Goal: Information Seeking & Learning: Understand process/instructions

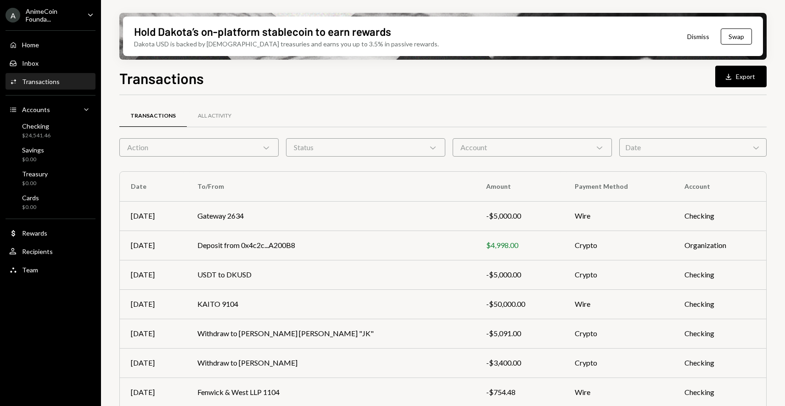
click at [343, 78] on div "Transactions Download Export" at bounding box center [442, 77] width 647 height 20
click at [335, 80] on div "Transactions Download Export" at bounding box center [442, 77] width 647 height 20
click at [73, 135] on div "Checking $24,541.46" at bounding box center [50, 130] width 83 height 17
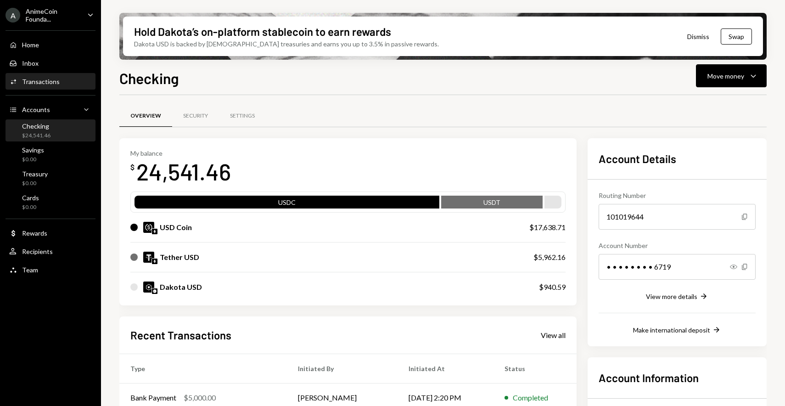
click at [58, 84] on div "Activities Transactions" at bounding box center [50, 82] width 83 height 8
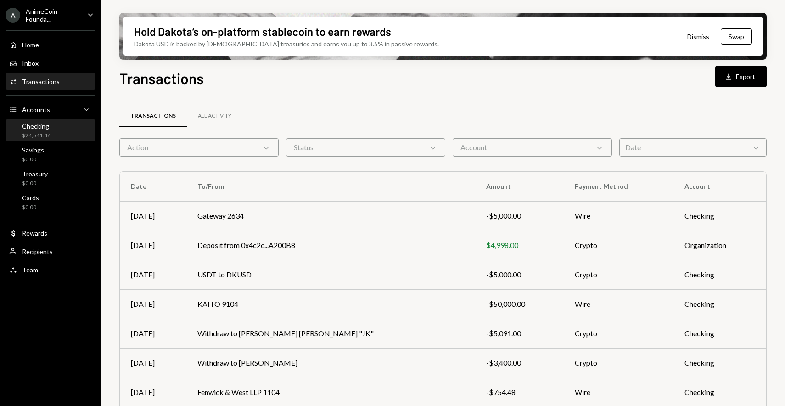
click at [41, 137] on div "$24,541.46" at bounding box center [36, 136] width 28 height 8
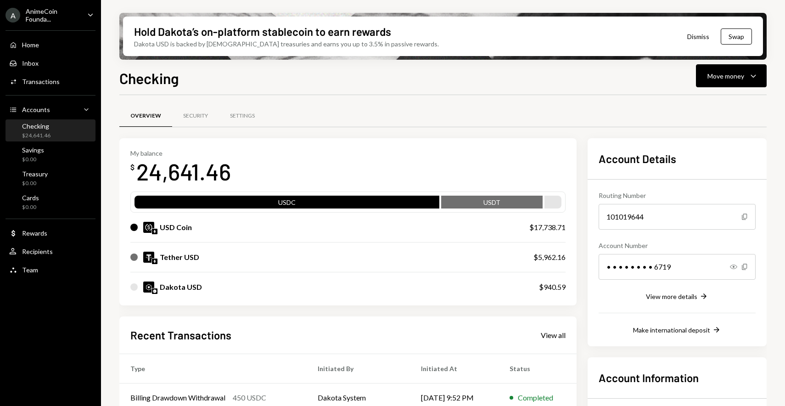
click at [296, 69] on div "Checking Move money Caret Down" at bounding box center [442, 77] width 647 height 20
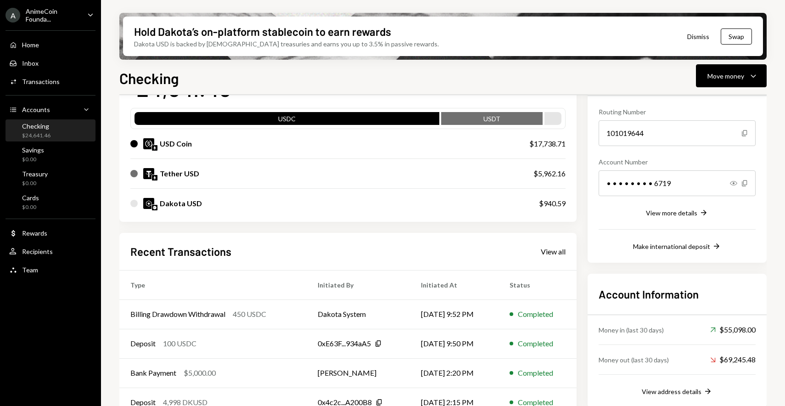
scroll to position [85, 0]
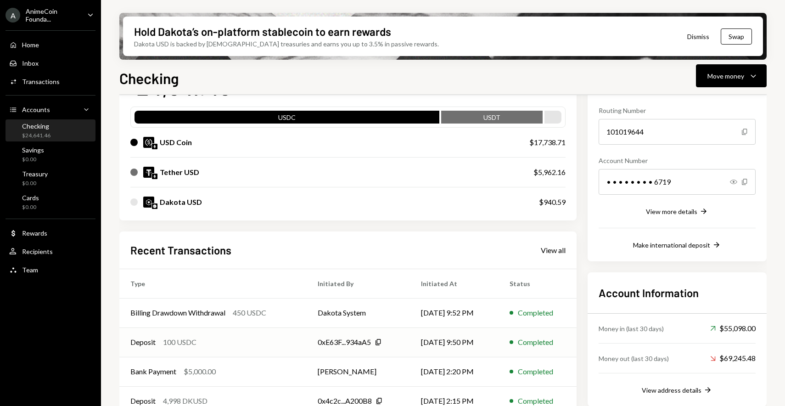
click at [263, 349] on td "Deposit 100 USDC" at bounding box center [212, 341] width 187 height 29
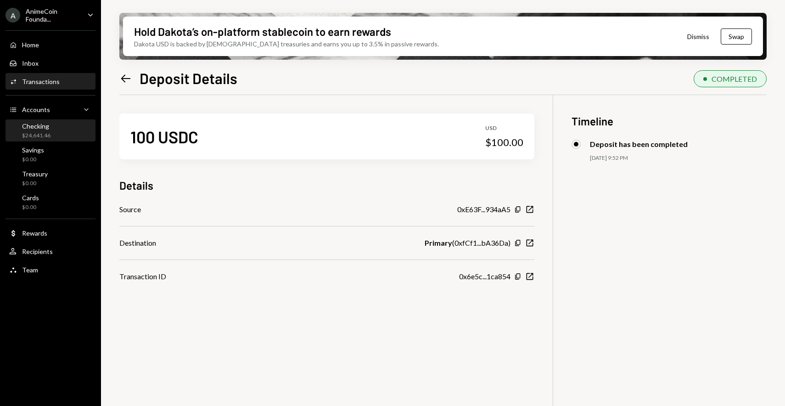
click at [47, 128] on div "Checking" at bounding box center [36, 126] width 28 height 8
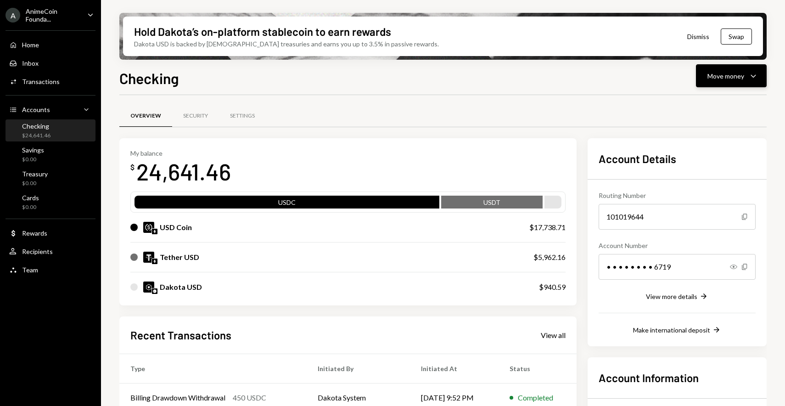
click at [749, 83] on button "Move money Caret Down" at bounding box center [731, 75] width 71 height 23
click at [708, 146] on div "Deposit" at bounding box center [724, 145] width 67 height 10
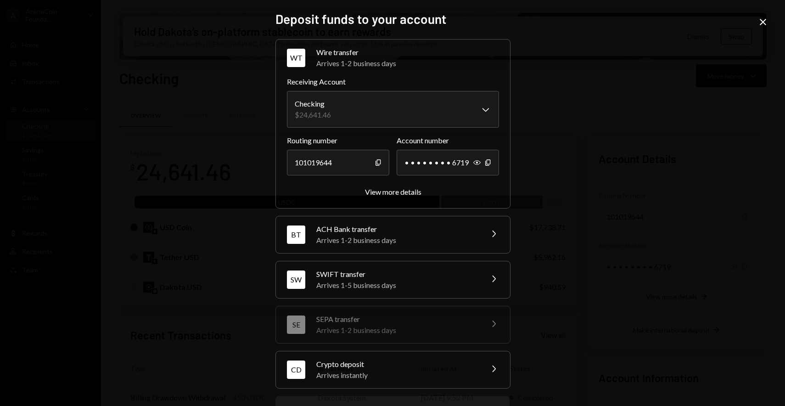
scroll to position [41, 0]
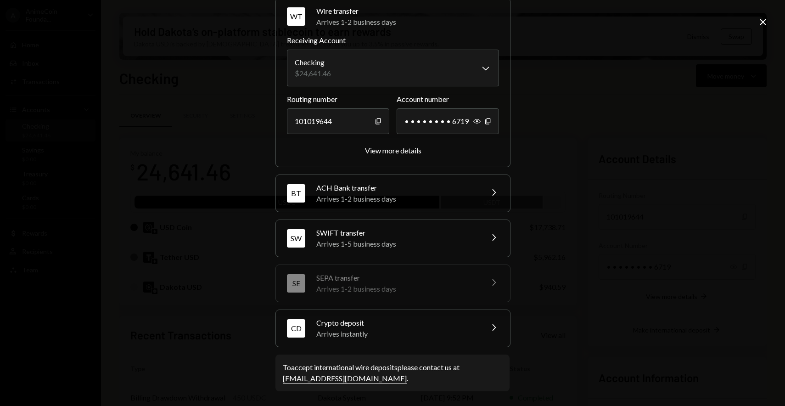
click at [423, 315] on div "CD Crypto deposit Arrives instantly Chevron Right" at bounding box center [393, 328] width 234 height 37
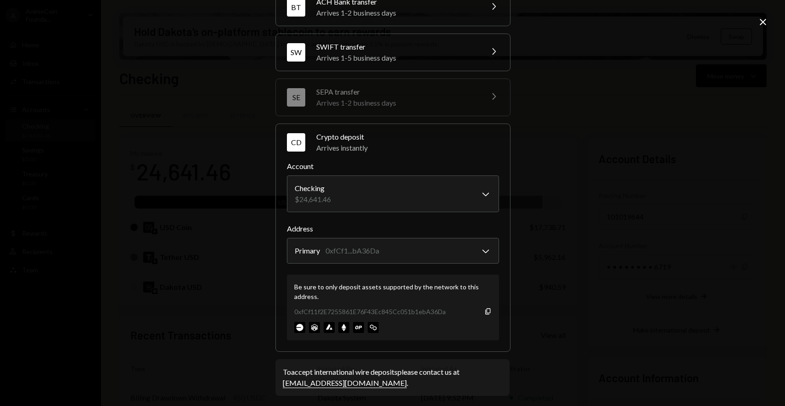
scroll to position [100, 0]
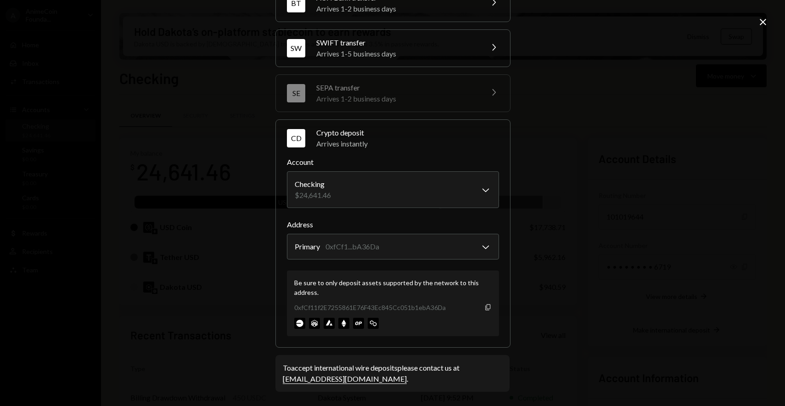
click at [488, 307] on icon "Copy" at bounding box center [487, 306] width 7 height 7
click at [759, 19] on icon "Close" at bounding box center [763, 22] width 11 height 11
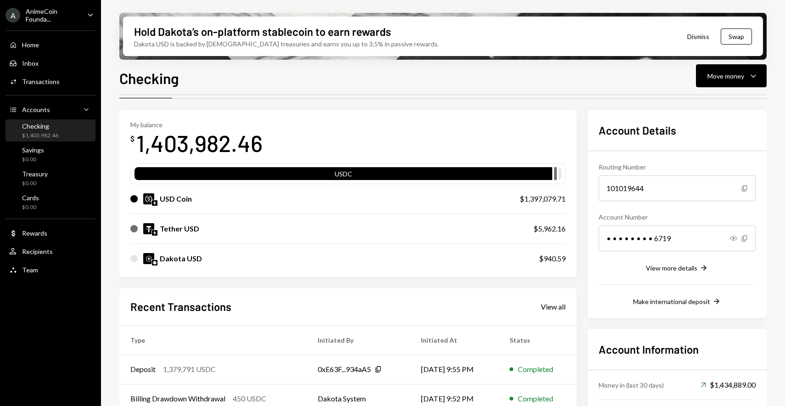
scroll to position [0, 0]
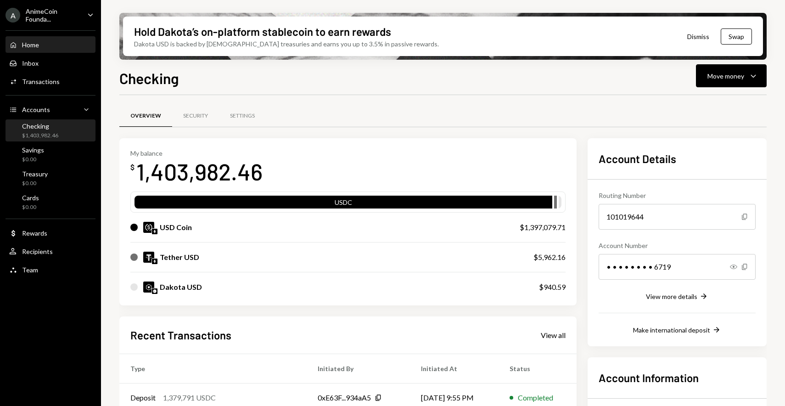
click at [38, 52] on div "Home Home" at bounding box center [50, 45] width 83 height 16
